Goal: Browse casually: Explore the website without a specific task or goal

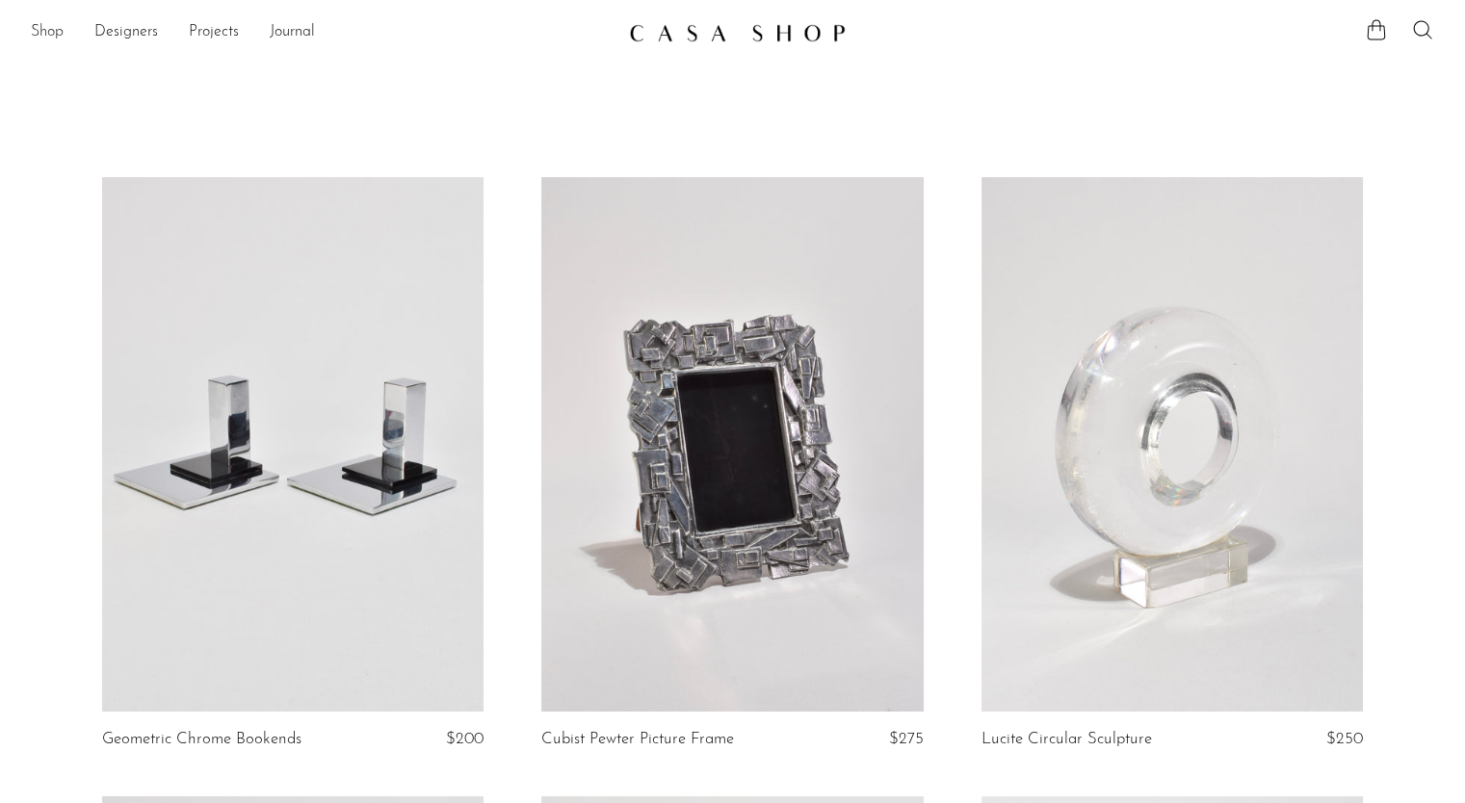
click at [56, 36] on link "Shop" at bounding box center [47, 32] width 33 height 25
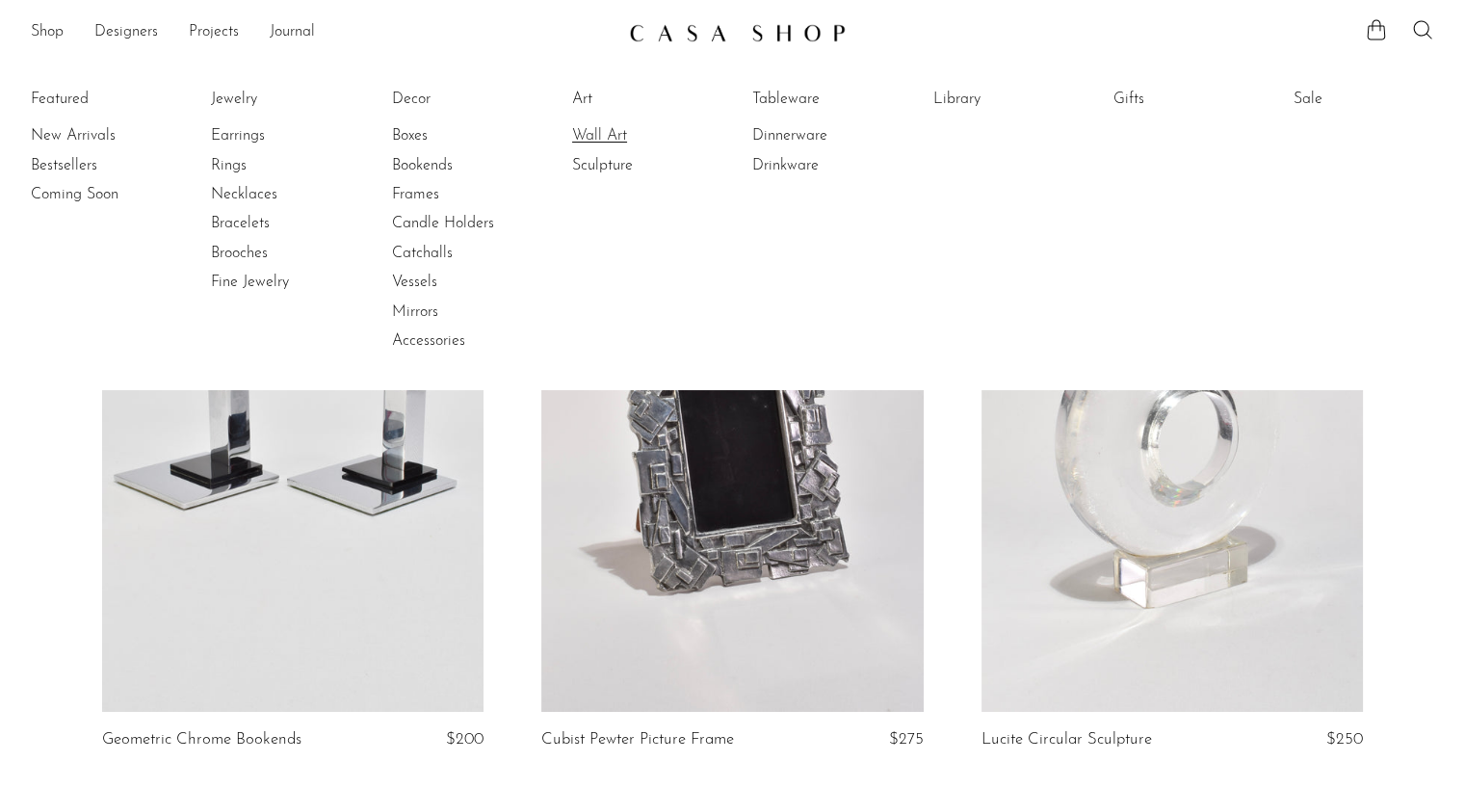
click at [589, 133] on link "Wall Art" at bounding box center [644, 135] width 144 height 21
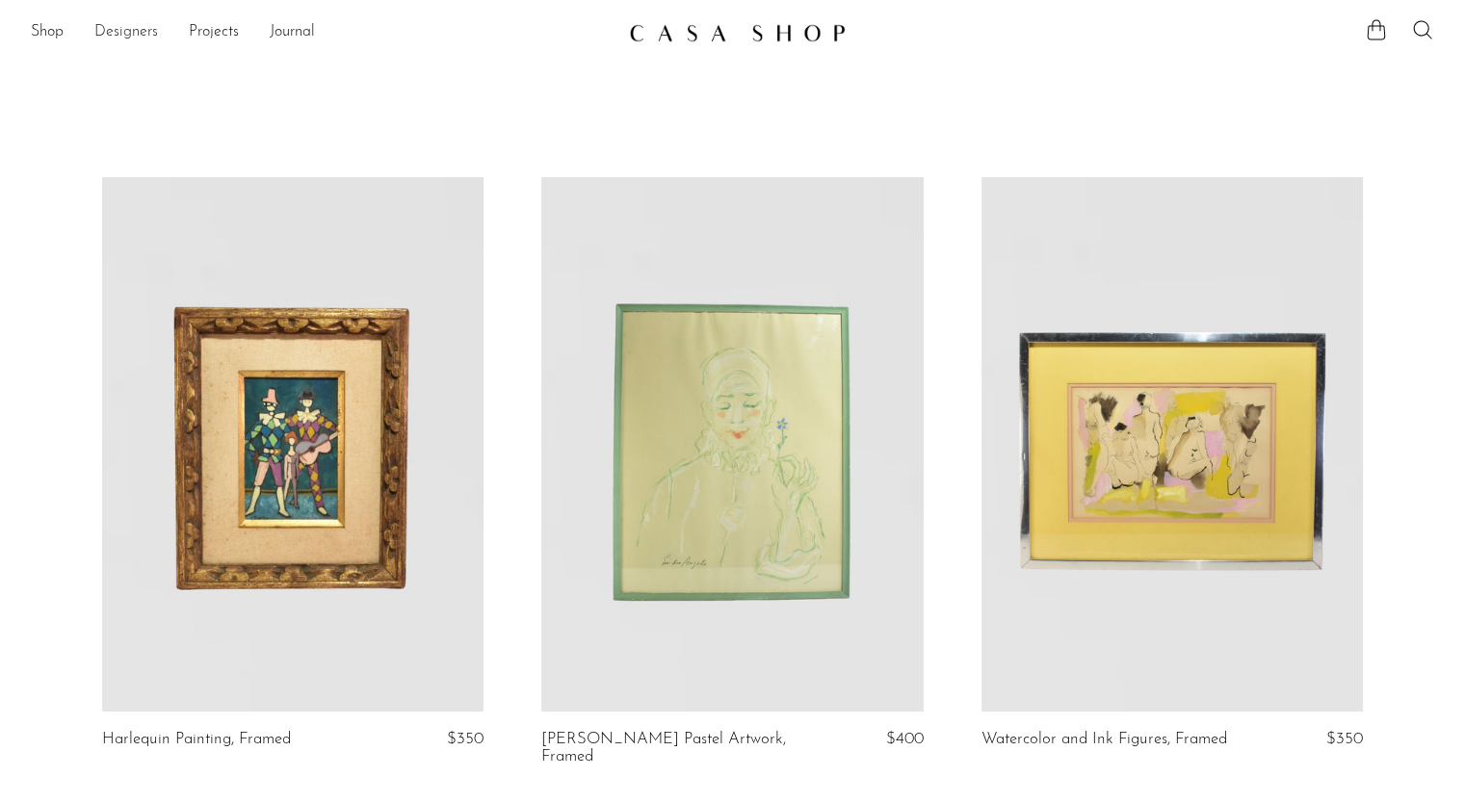
click at [144, 32] on link "Designers" at bounding box center [126, 32] width 64 height 25
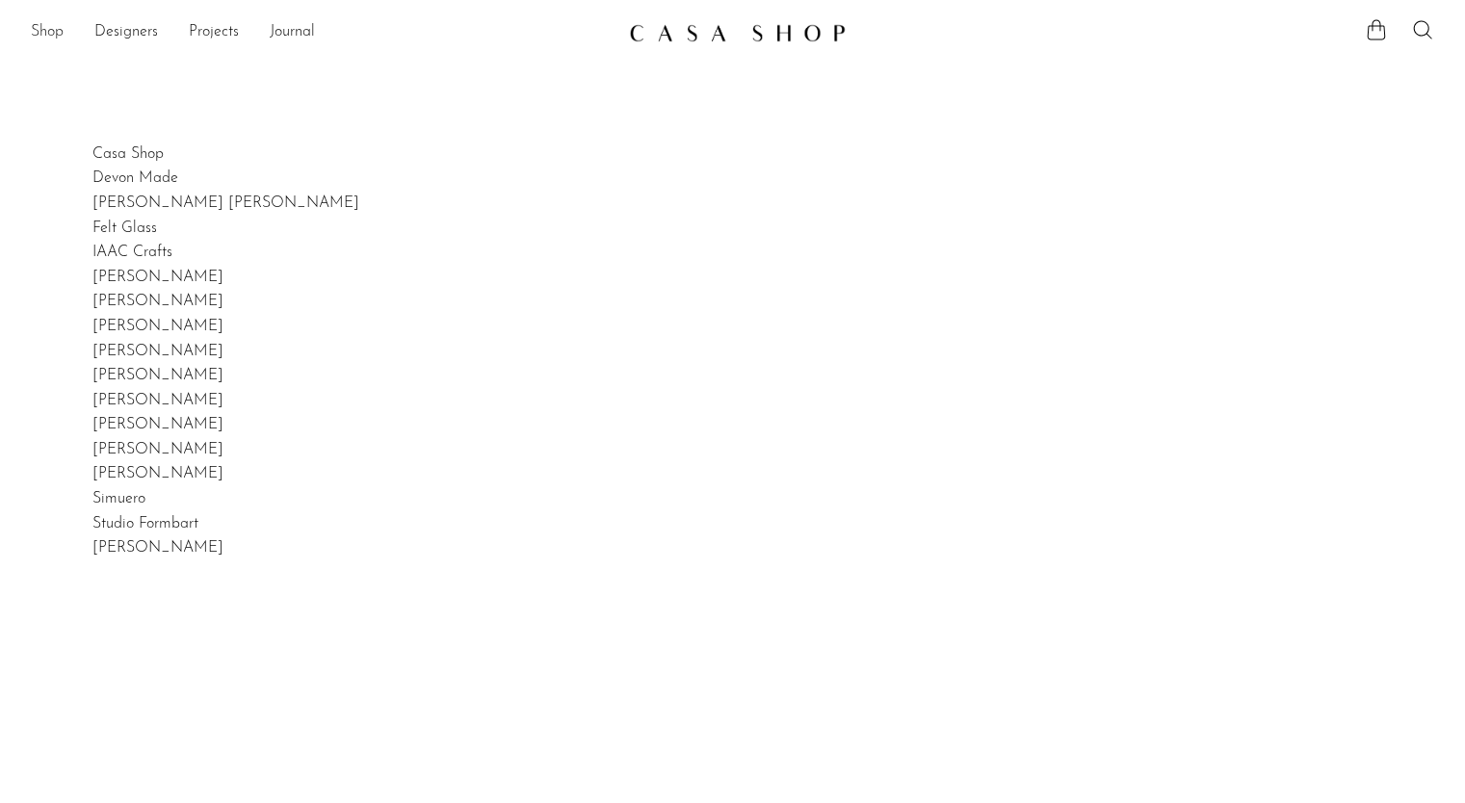
click at [41, 39] on link "Shop" at bounding box center [47, 32] width 33 height 25
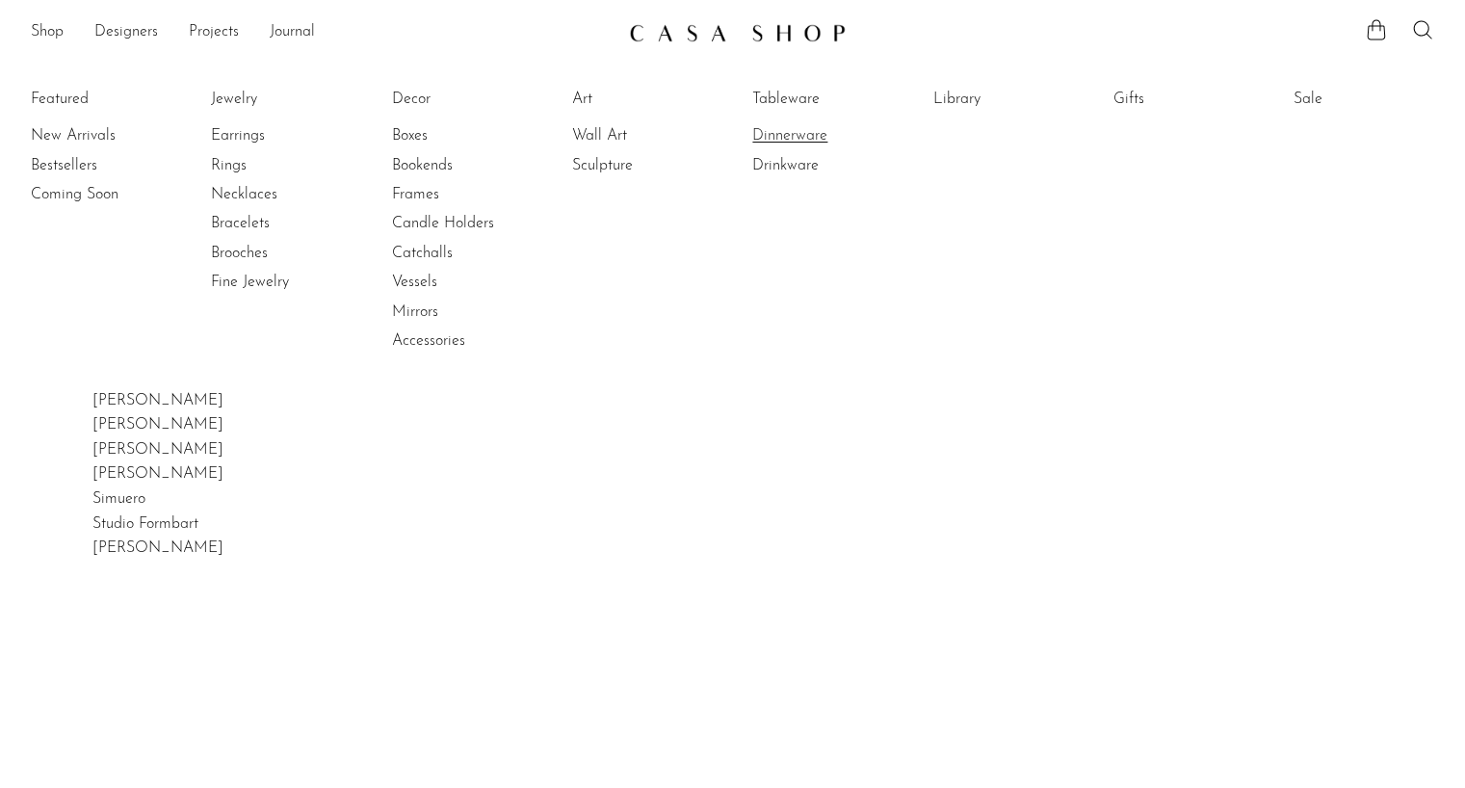
click at [805, 140] on link "Dinnerware" at bounding box center [824, 135] width 144 height 21
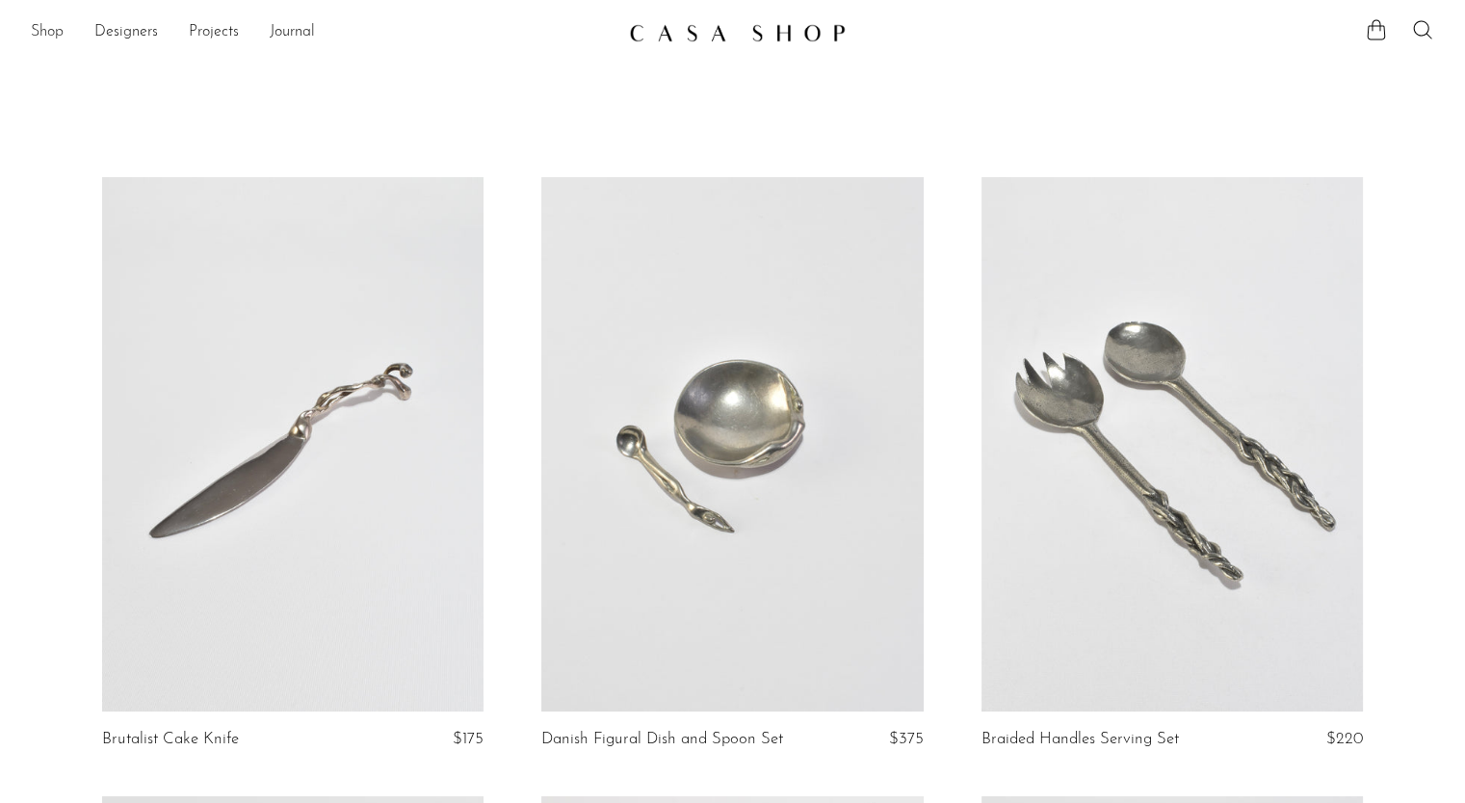
click at [50, 27] on link "Shop" at bounding box center [47, 32] width 33 height 25
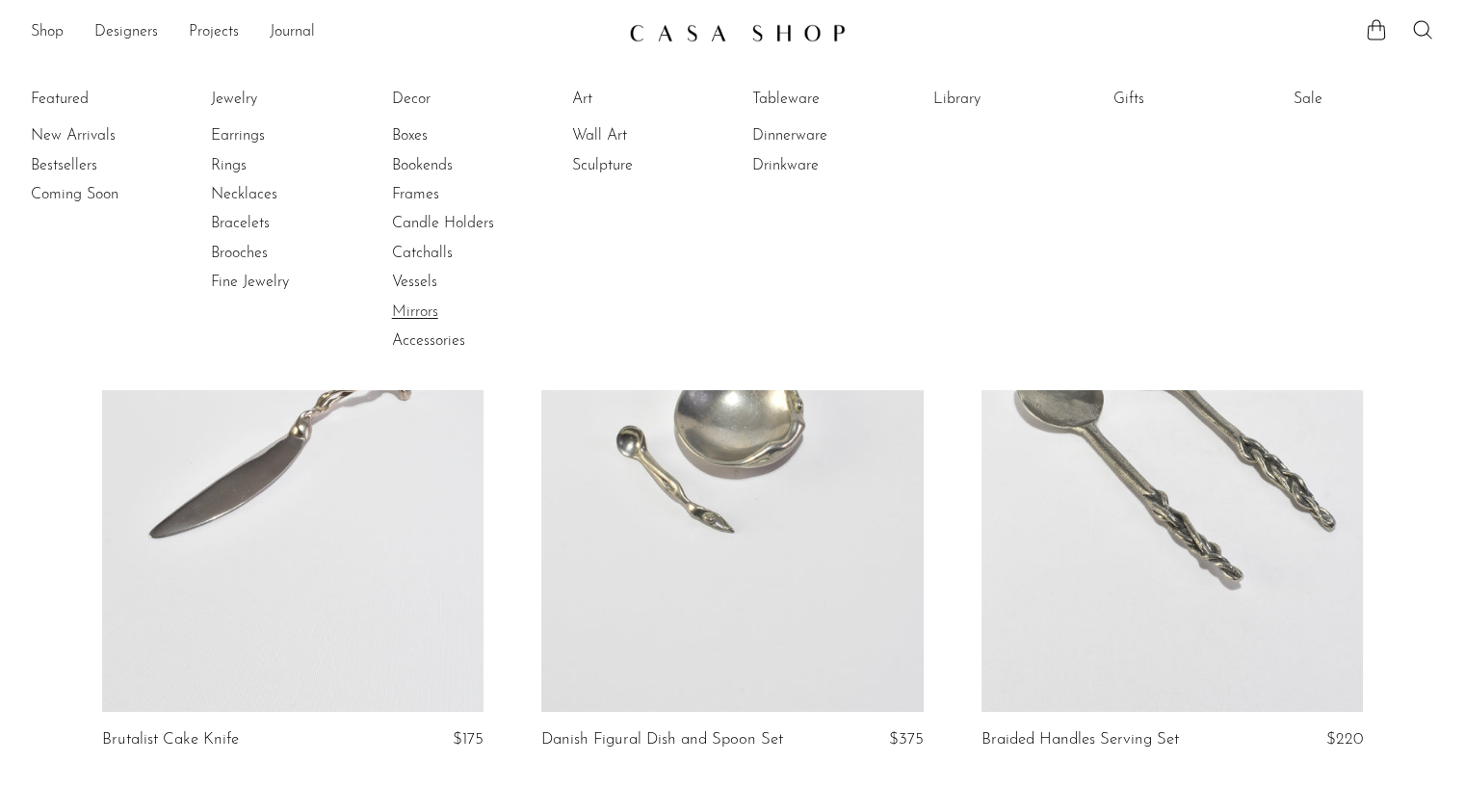
click at [426, 311] on link "Mirrors" at bounding box center [464, 311] width 144 height 21
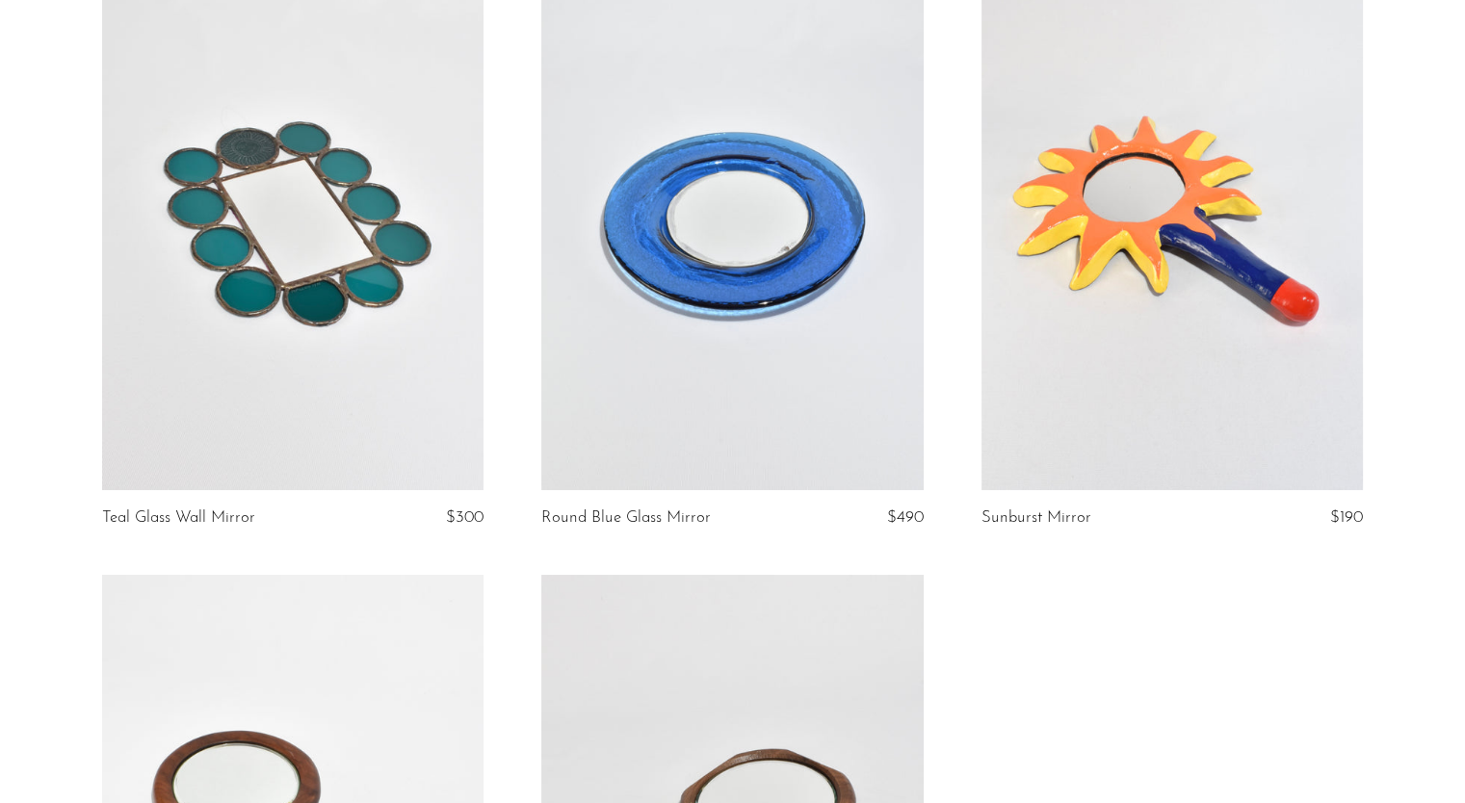
scroll to position [223, 0]
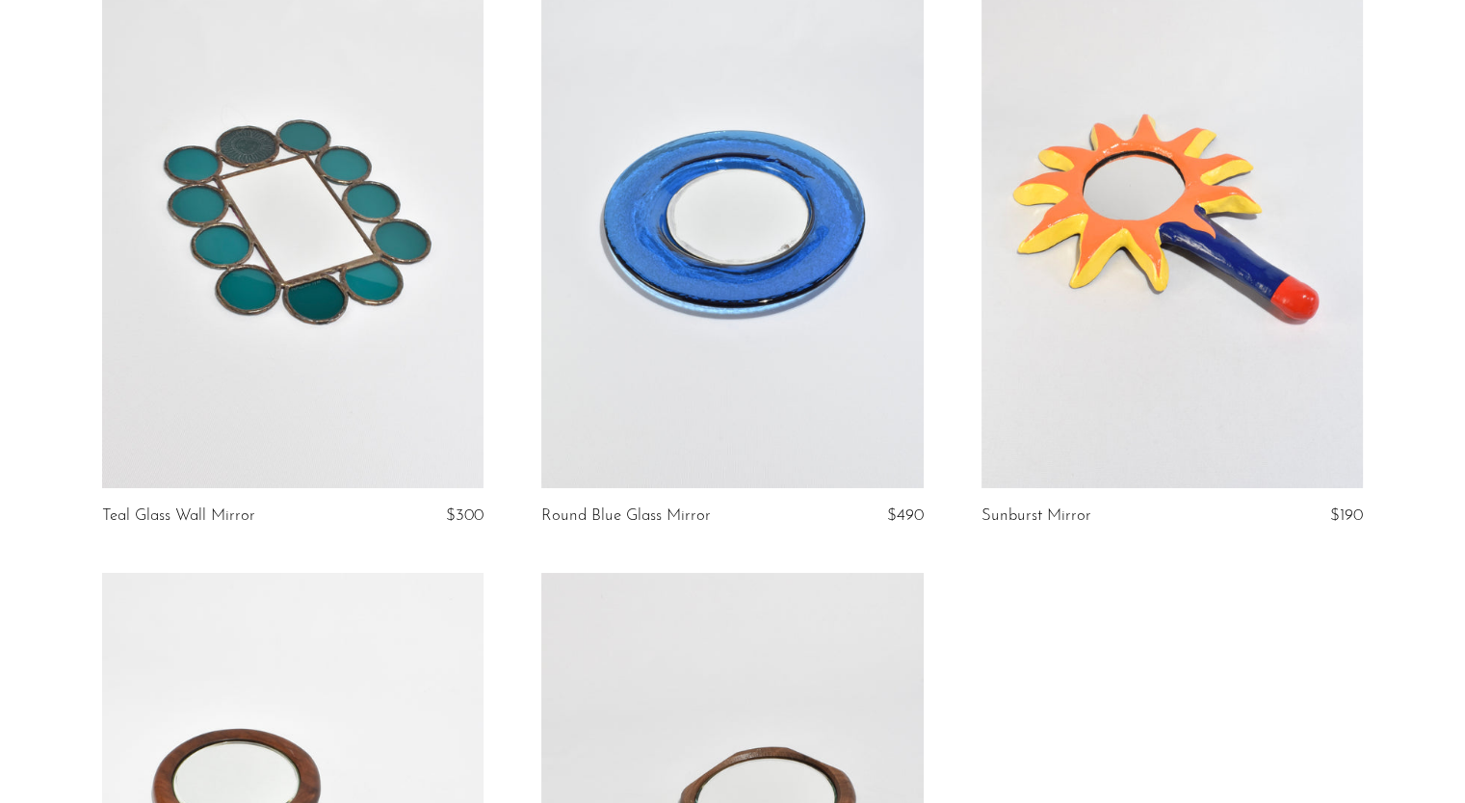
click at [344, 295] on link at bounding box center [292, 221] width 381 height 534
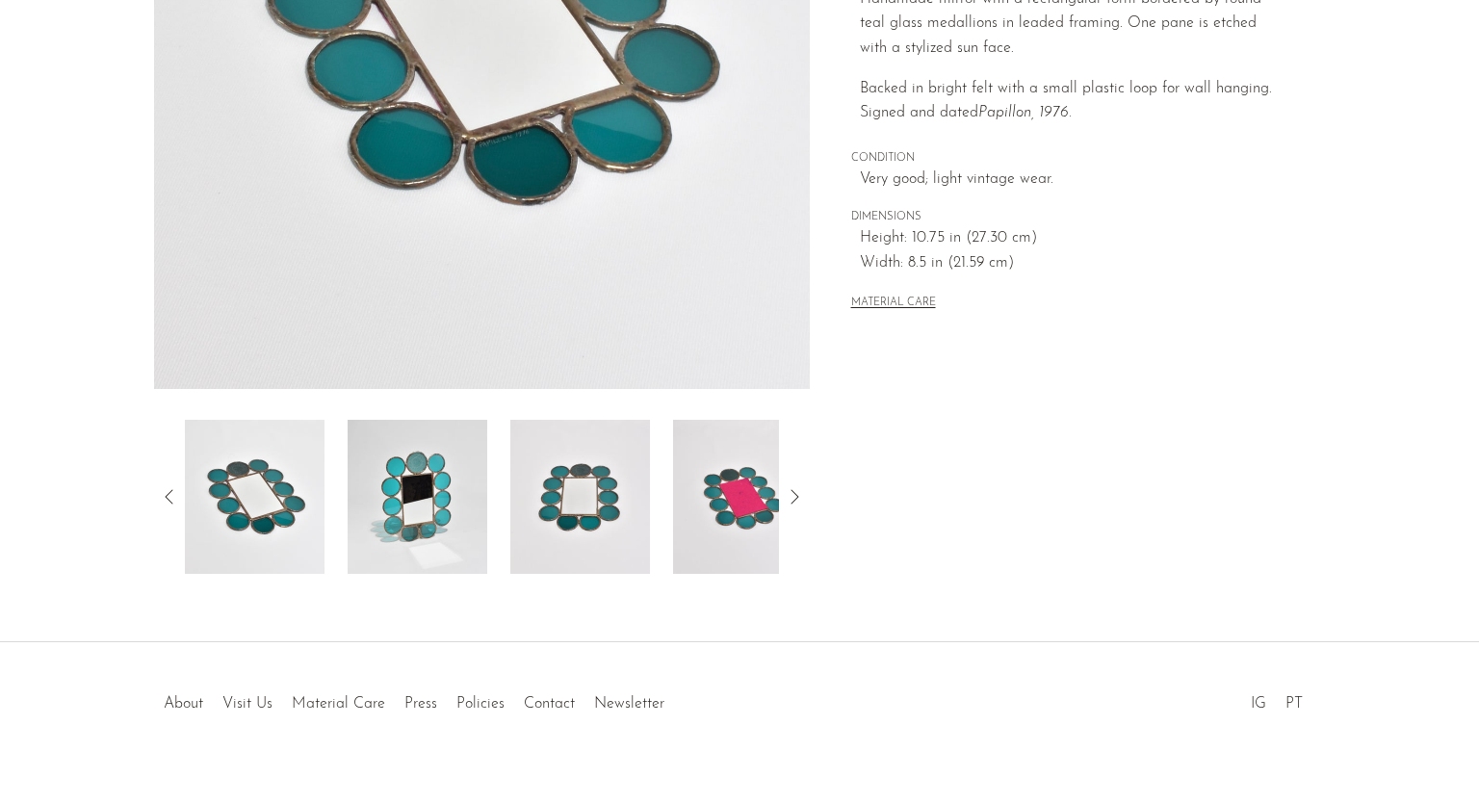
scroll to position [424, 0]
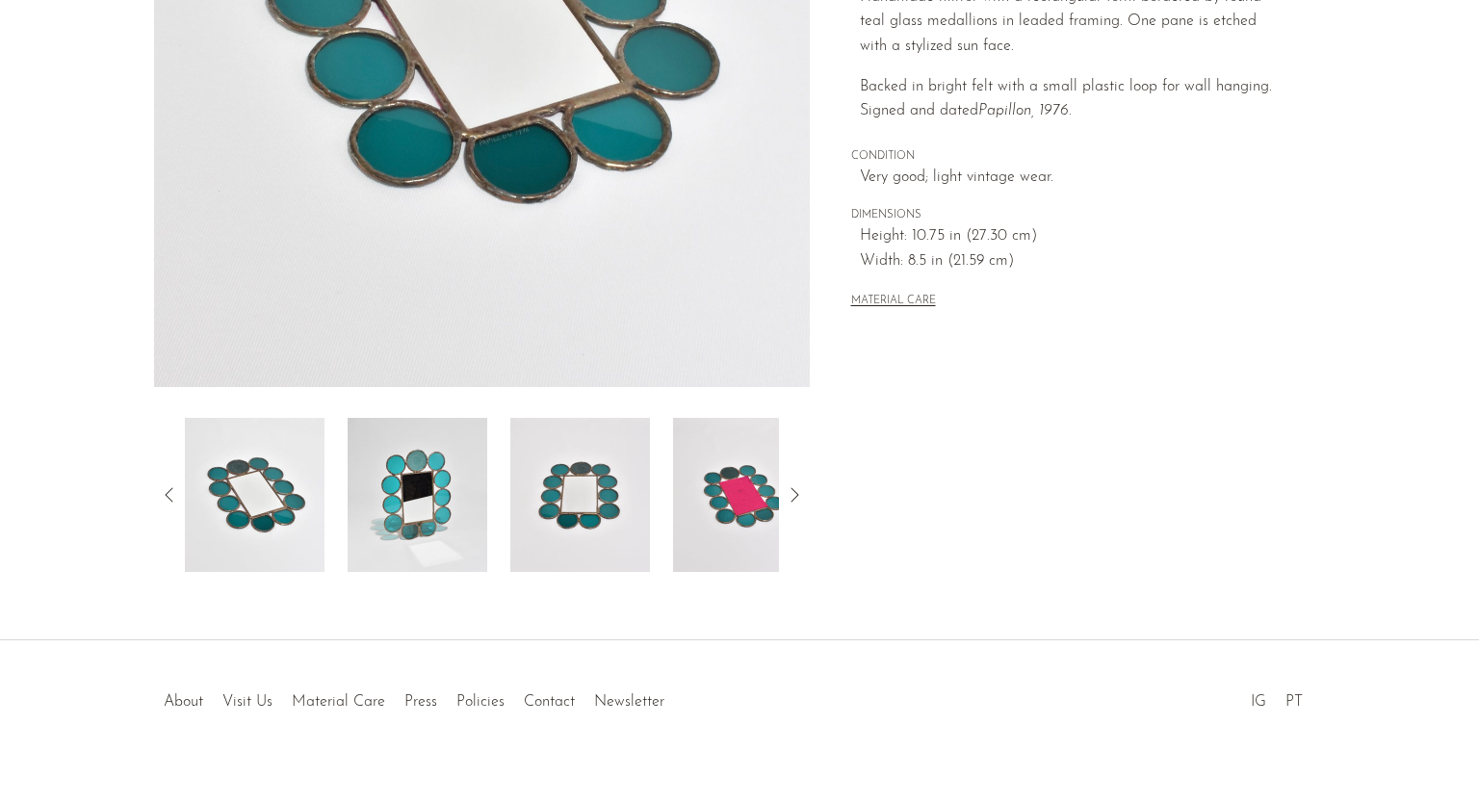
click at [425, 518] on img at bounding box center [418, 495] width 140 height 154
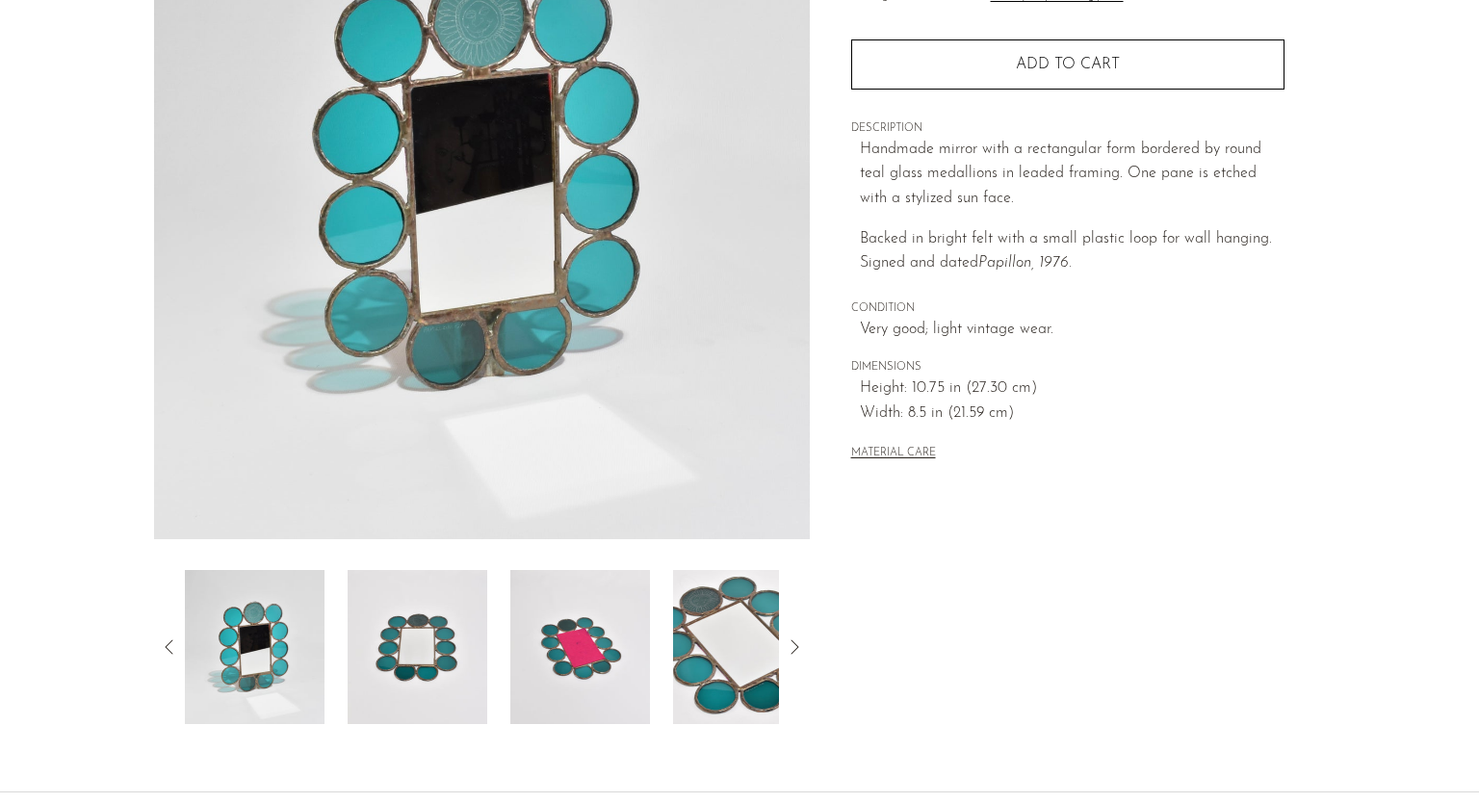
scroll to position [252, 0]
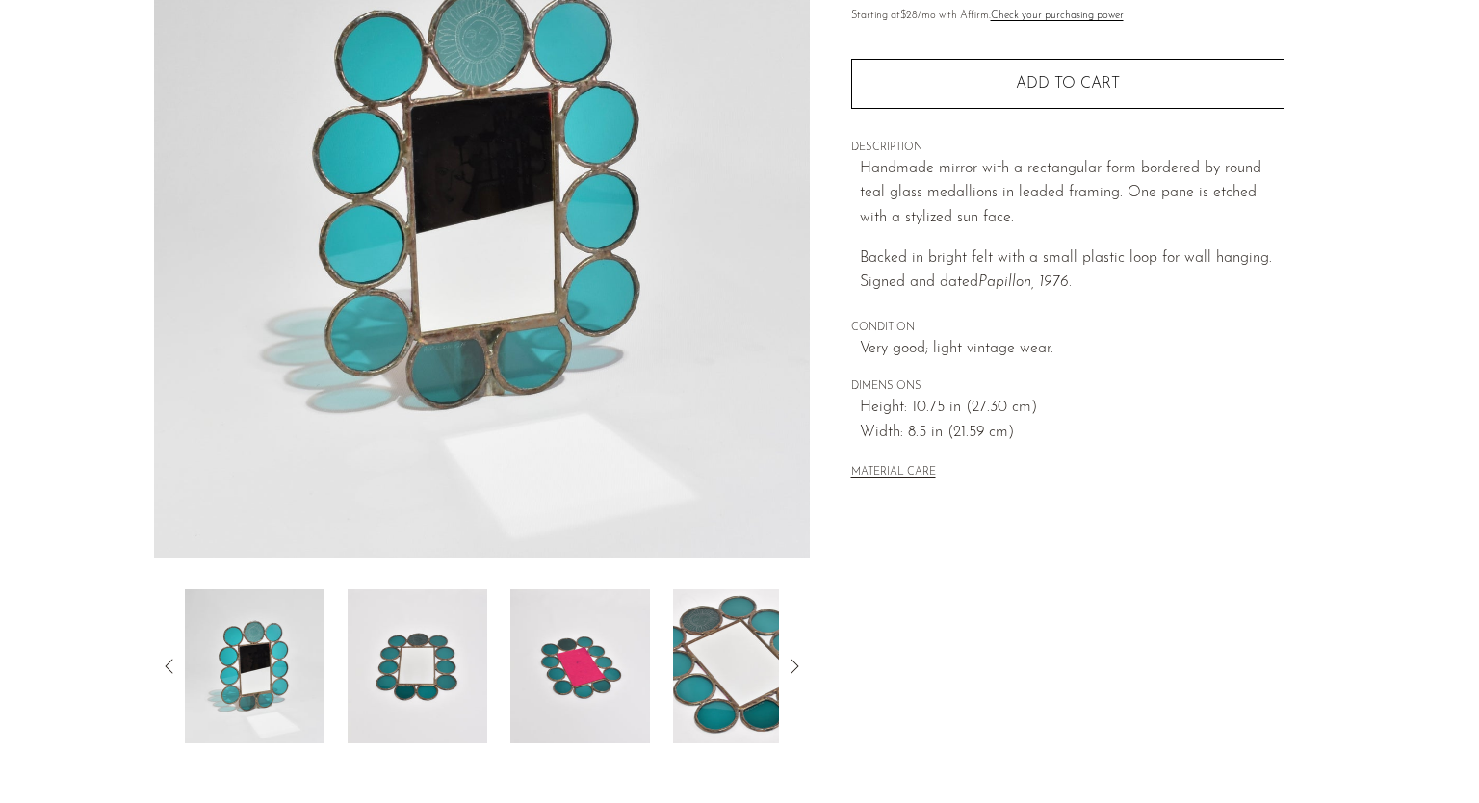
click at [548, 677] on img at bounding box center [580, 666] width 140 height 154
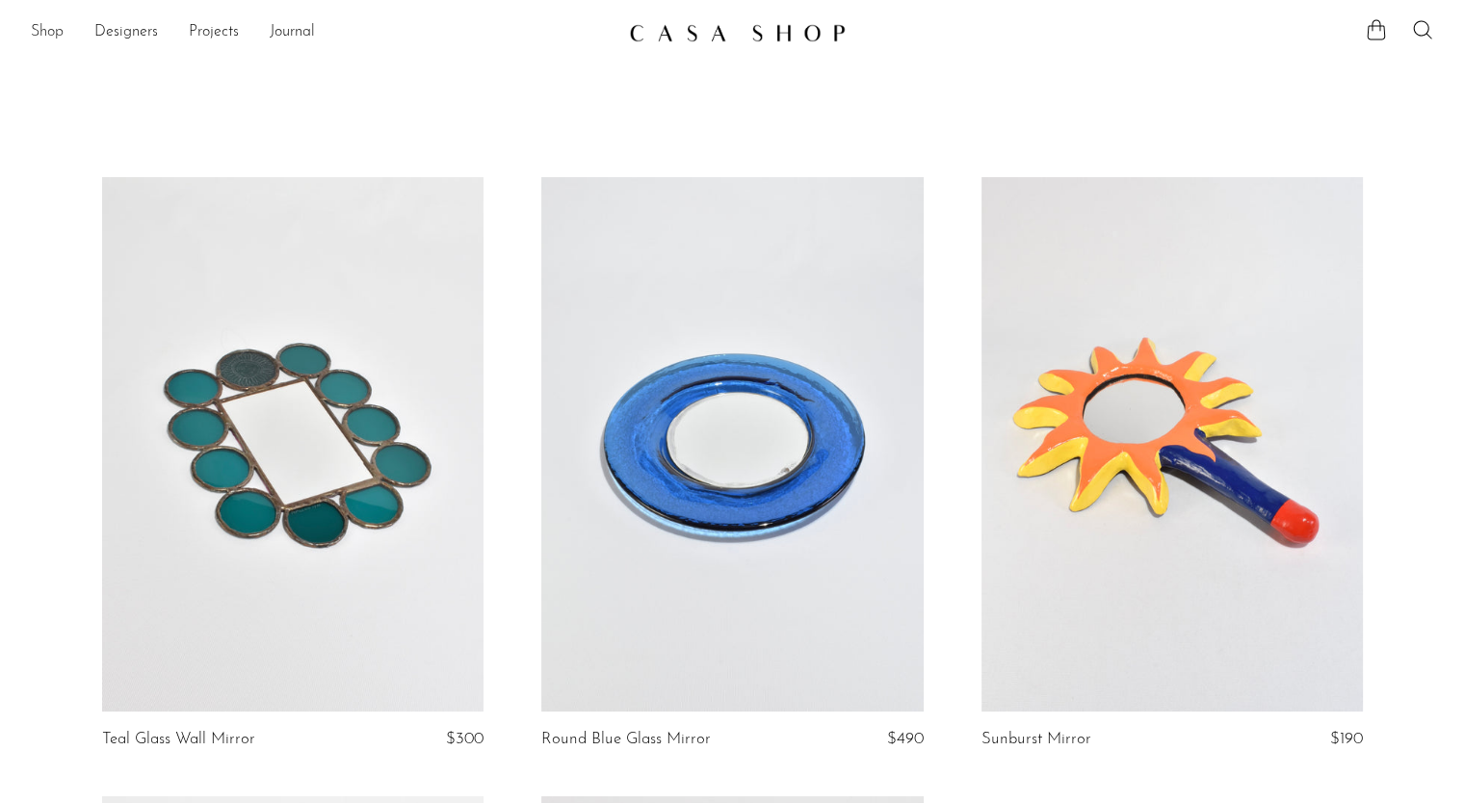
click at [56, 32] on link "Shop" at bounding box center [47, 32] width 33 height 25
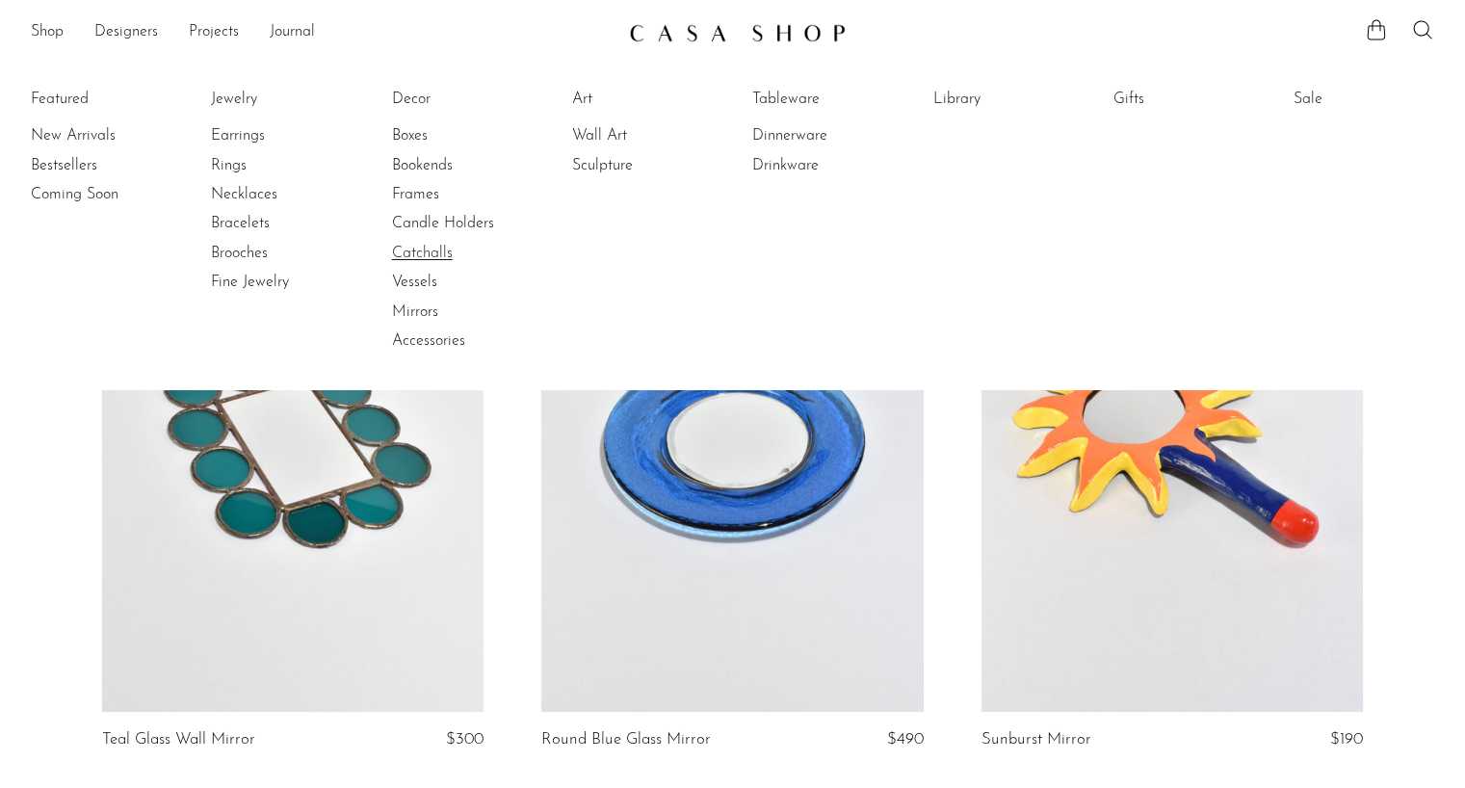
click at [440, 255] on link "Catchalls" at bounding box center [464, 253] width 144 height 21
